Goal: Find contact information: Find contact information

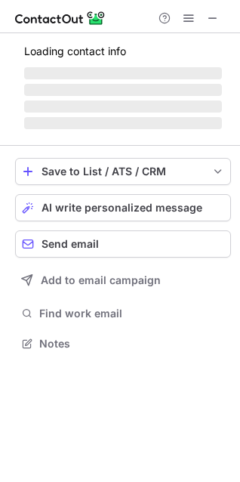
scroll to position [353, 240]
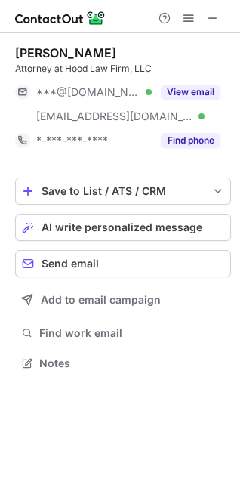
click at [191, 100] on div "View email" at bounding box center [186, 92] width 69 height 24
click at [191, 100] on div "***@[DOMAIN_NAME]" at bounding box center [117, 92] width 205 height 24
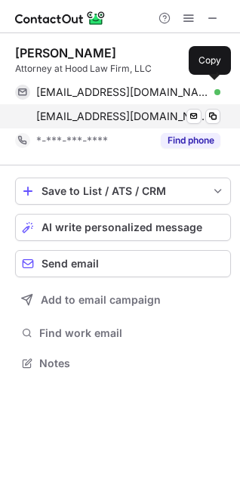
scroll to position [401, 240]
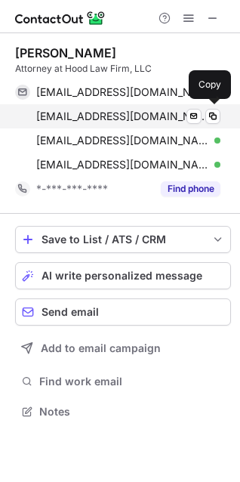
click at [113, 119] on span "bobbyjr.hood@hoodlaw.com" at bounding box center [122, 117] width 173 height 14
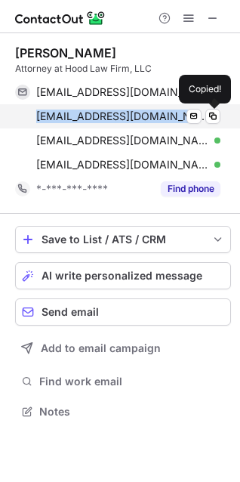
click at [113, 119] on span "bobbyjr.hood@hoodlaw.com" at bounding box center [122, 117] width 173 height 14
copy span "bobbyjr.hood@hoodlaw.com"
